Goal: Find specific page/section: Find specific page/section

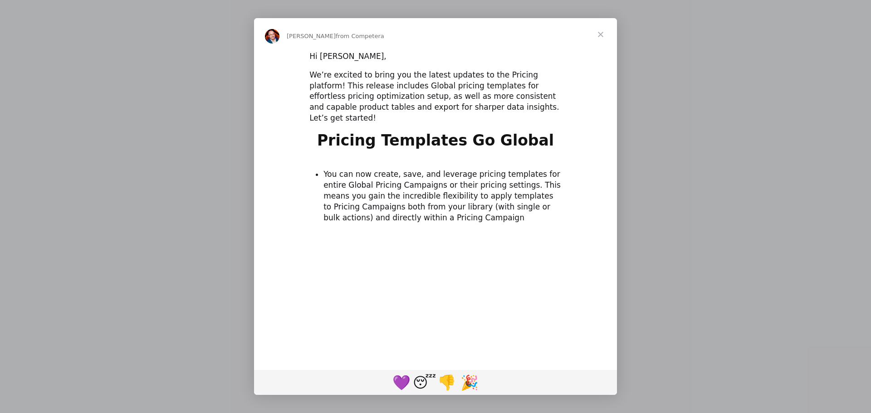
click at [600, 33] on span "Close" at bounding box center [600, 34] width 33 height 33
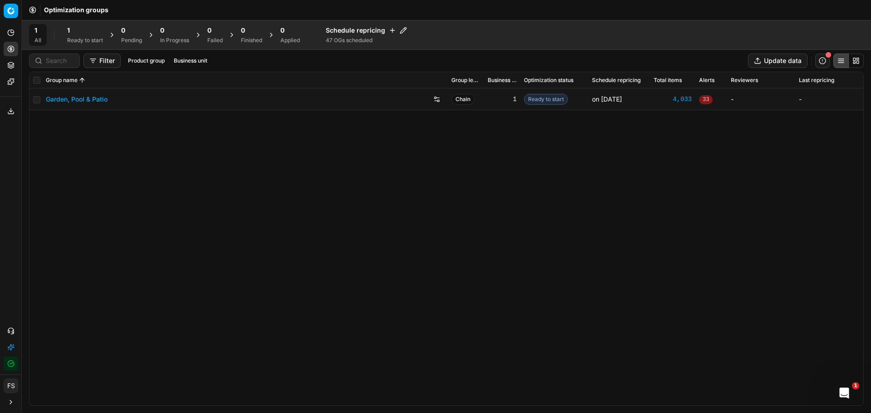
click at [95, 100] on link "Garden, Pool & Patio" at bounding box center [77, 99] width 62 height 9
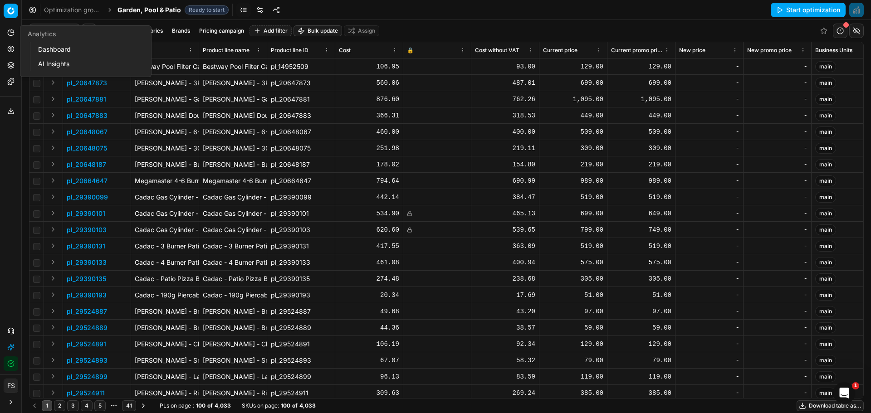
click at [56, 46] on link "Dashboard" at bounding box center [87, 49] width 106 height 13
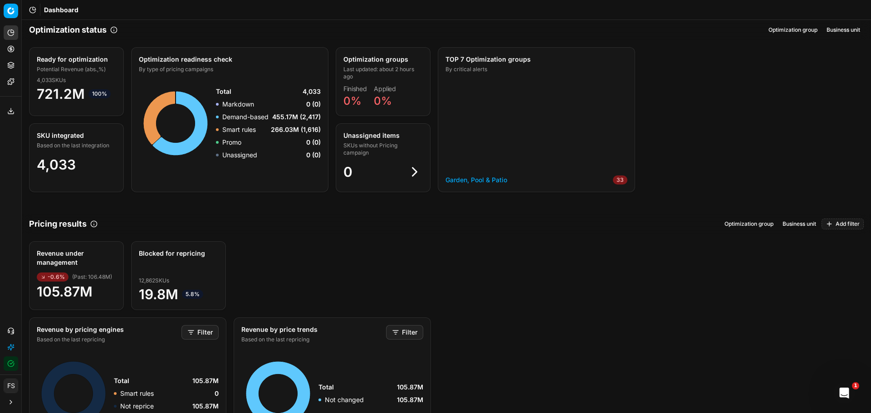
click at [464, 179] on link "Garden, Pool & Patio" at bounding box center [476, 179] width 62 height 9
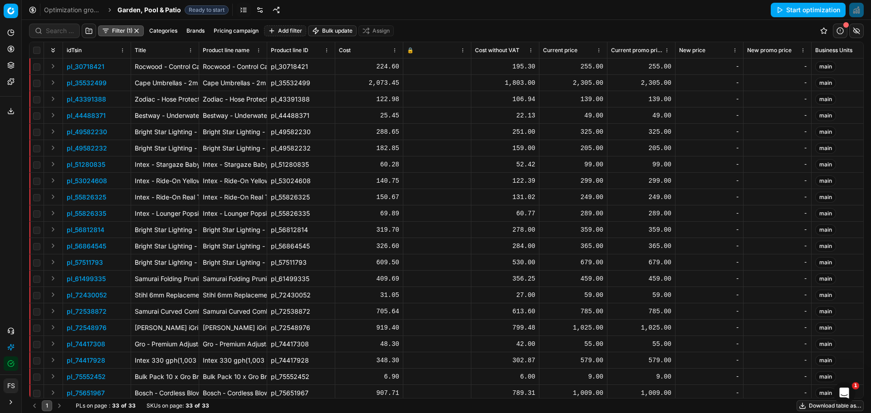
click at [191, 49] on html "Pricing platform Analytics Pricing Product portfolio Templates Export service 0…" at bounding box center [435, 206] width 871 height 413
